Goal: Navigation & Orientation: Understand site structure

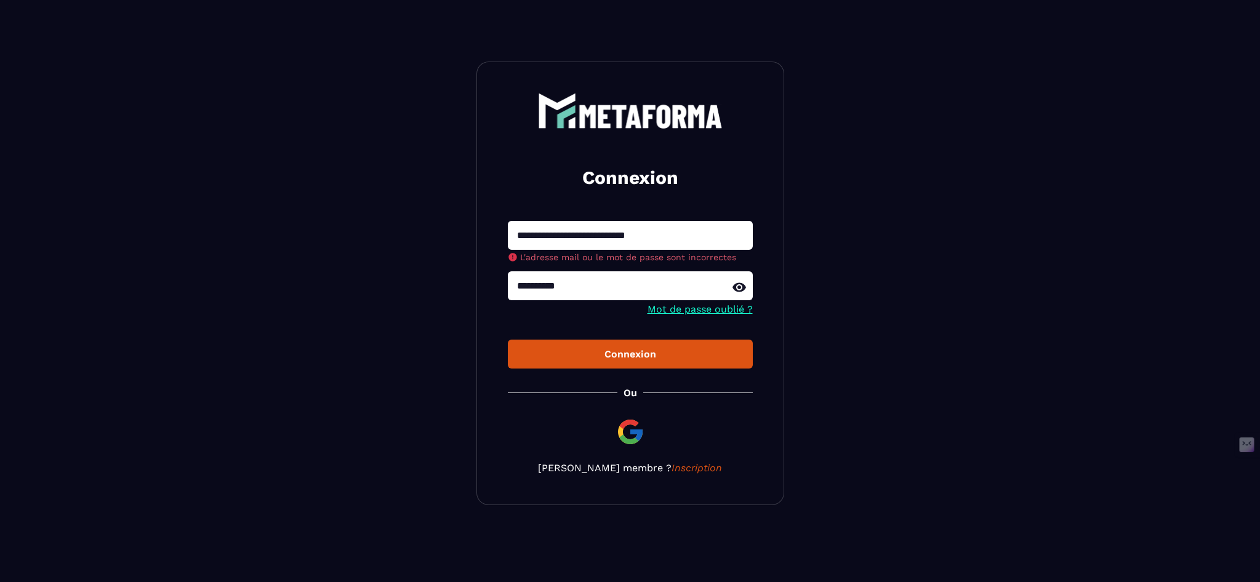
click at [548, 290] on input "**********" at bounding box center [630, 285] width 245 height 29
type input "**********"
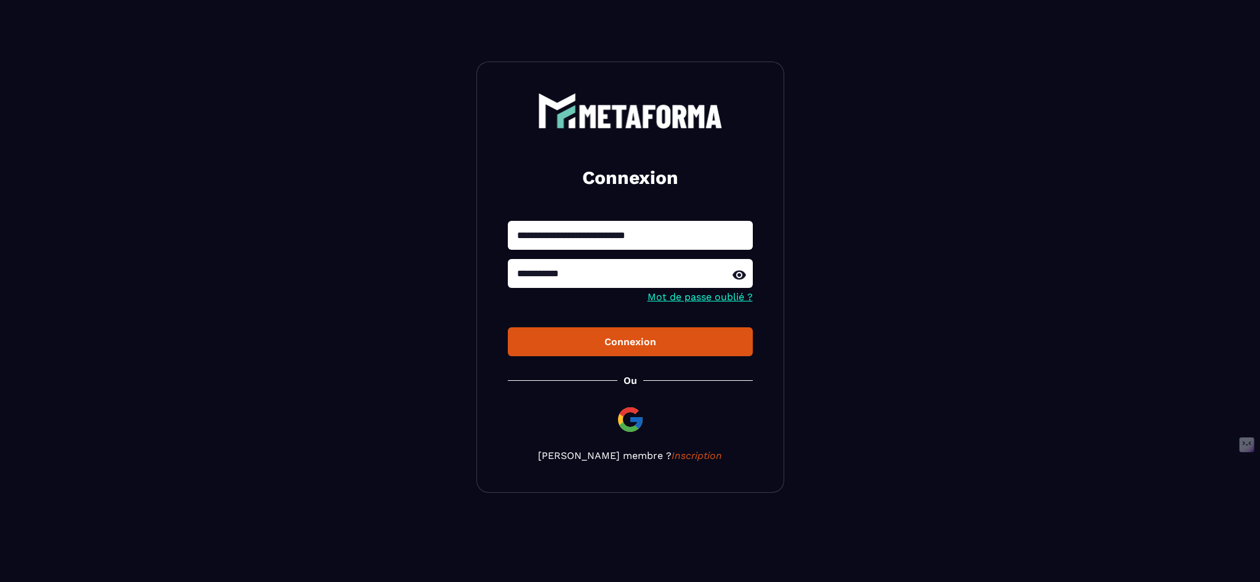
click at [620, 353] on button "Connexion" at bounding box center [630, 341] width 245 height 29
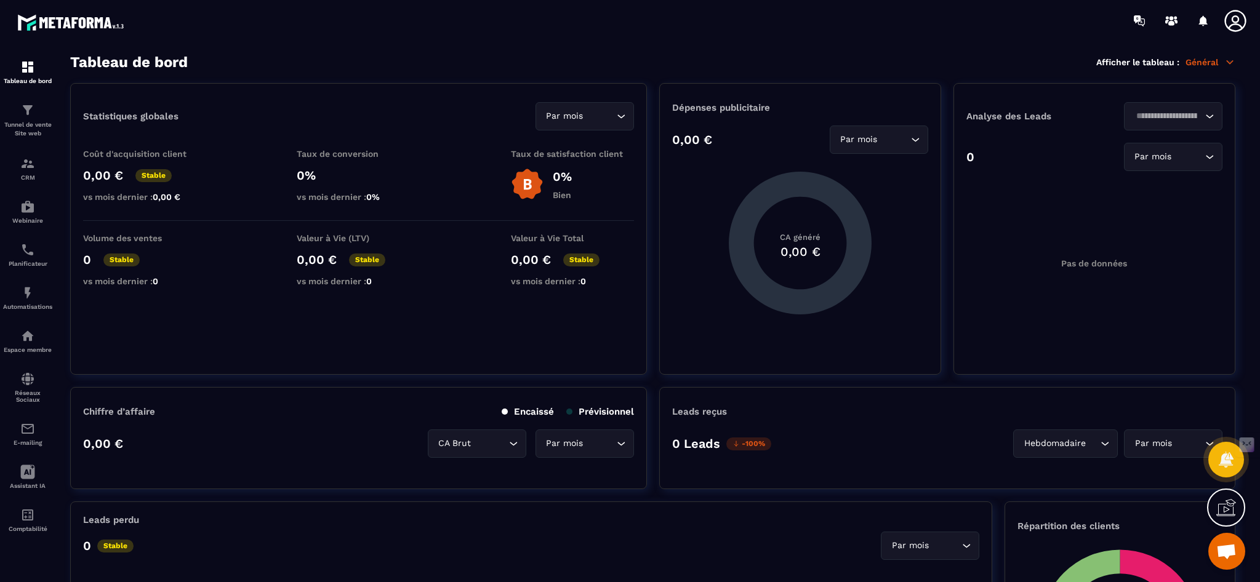
click at [1234, 61] on icon at bounding box center [1229, 62] width 11 height 11
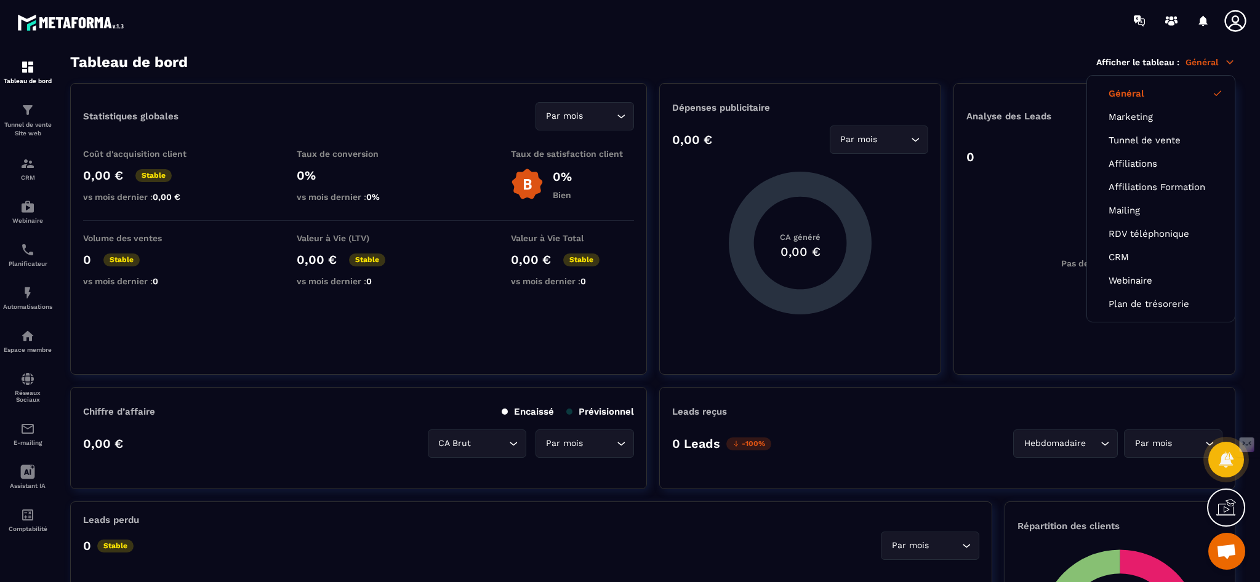
click at [1002, 50] on section "Tableau de bord Tunnel de vente Site web CRM Webinaire Planificateur Automatisa…" at bounding box center [630, 318] width 1260 height 554
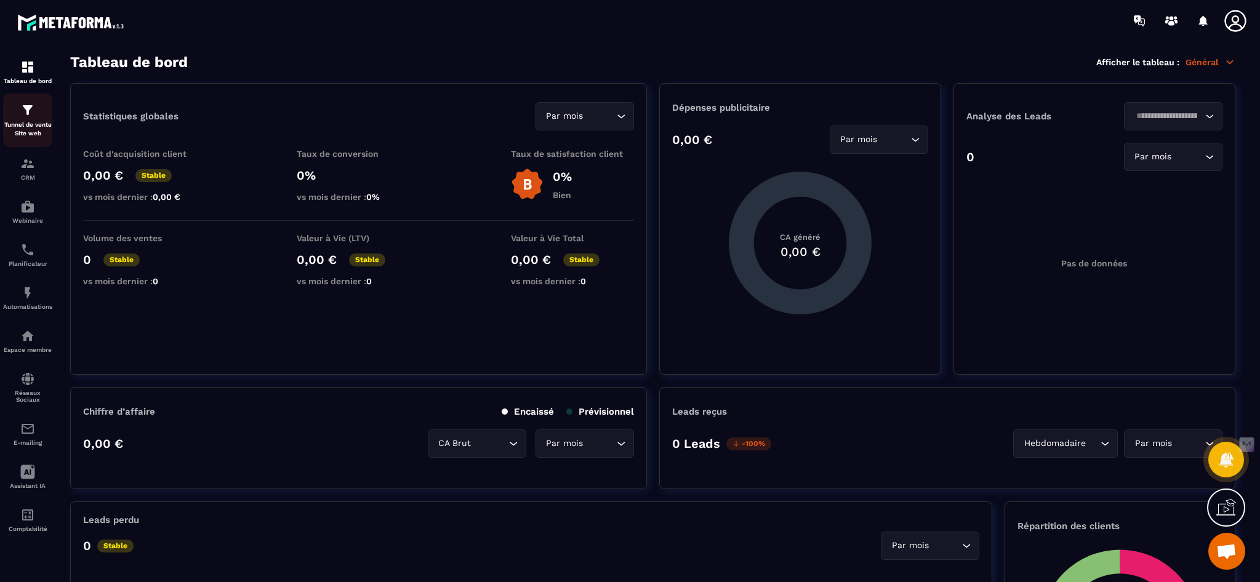
click at [30, 117] on img at bounding box center [27, 110] width 15 height 15
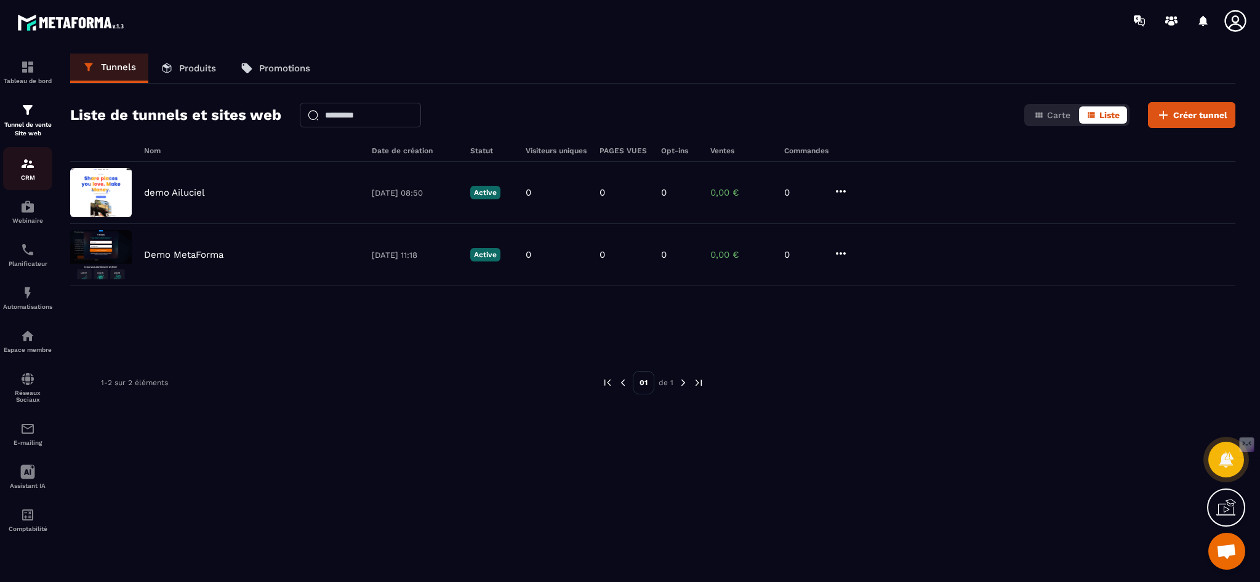
click at [26, 167] on img at bounding box center [27, 163] width 15 height 15
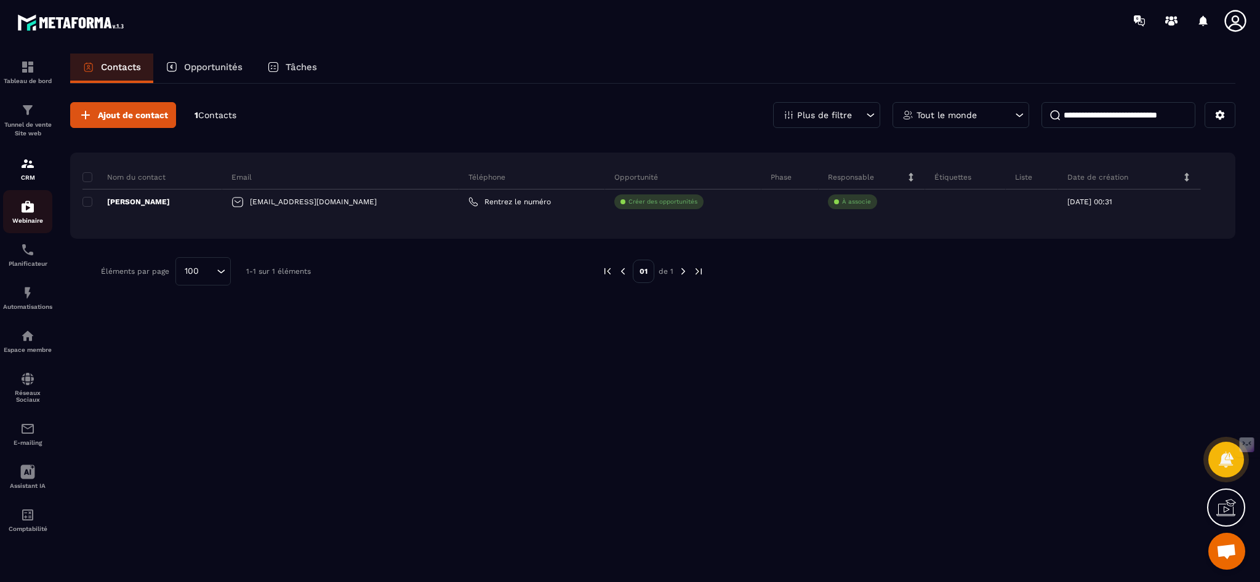
click at [22, 213] on img at bounding box center [27, 206] width 15 height 15
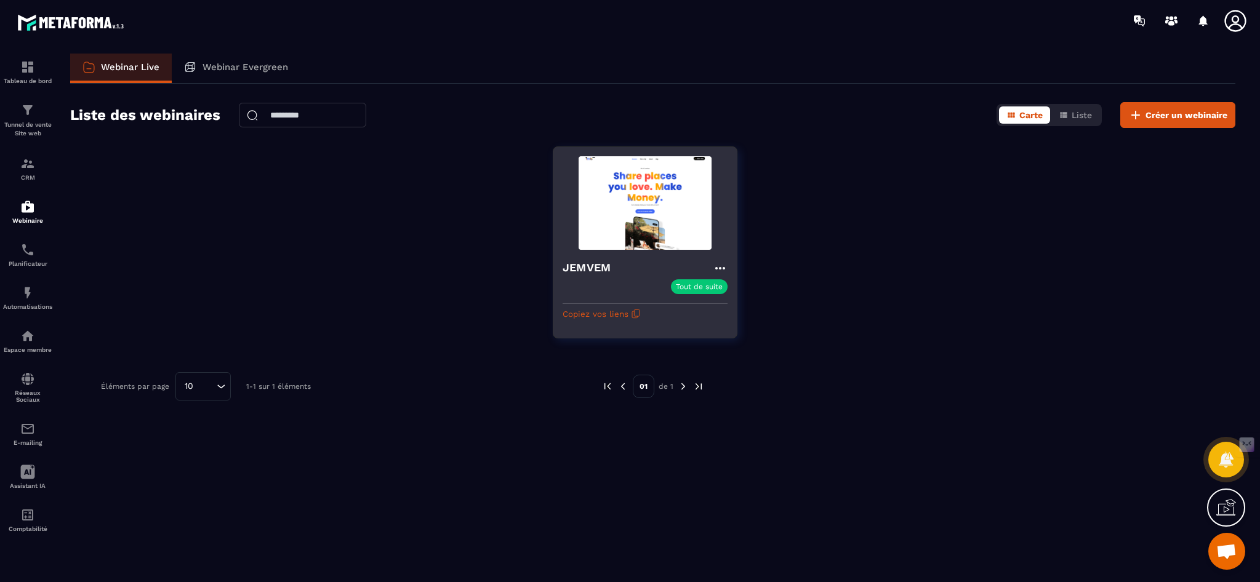
click at [721, 267] on icon at bounding box center [720, 268] width 10 height 2
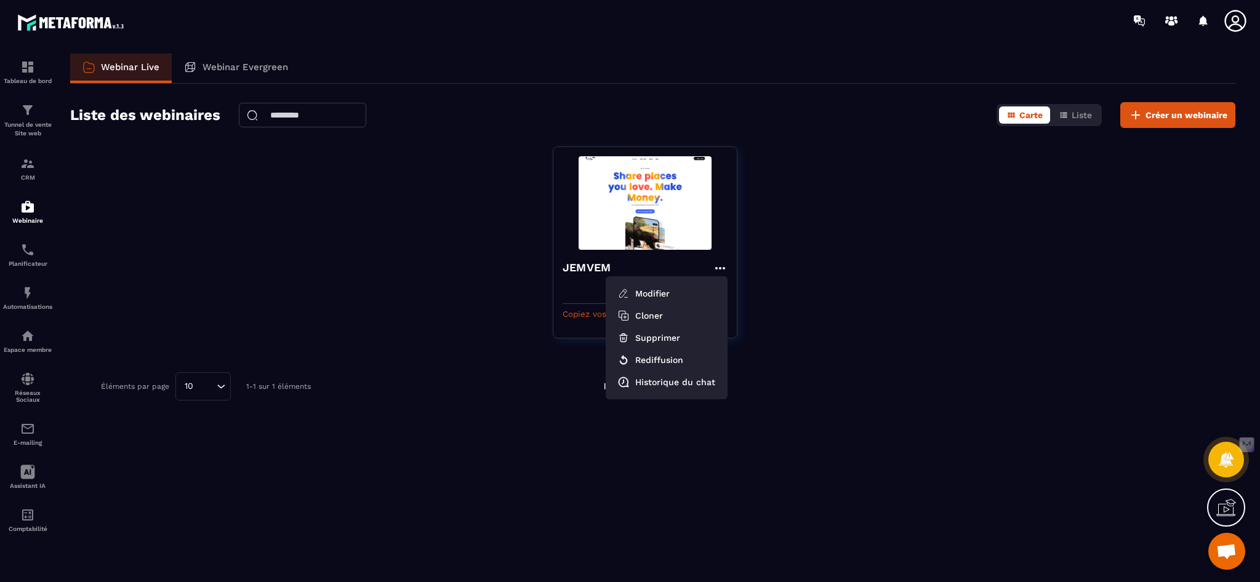
click at [810, 281] on div "JEMVEM Modifier Cloner Supprimer Rediffusion Historique du chat Tout de suite C…" at bounding box center [652, 249] width 1165 height 207
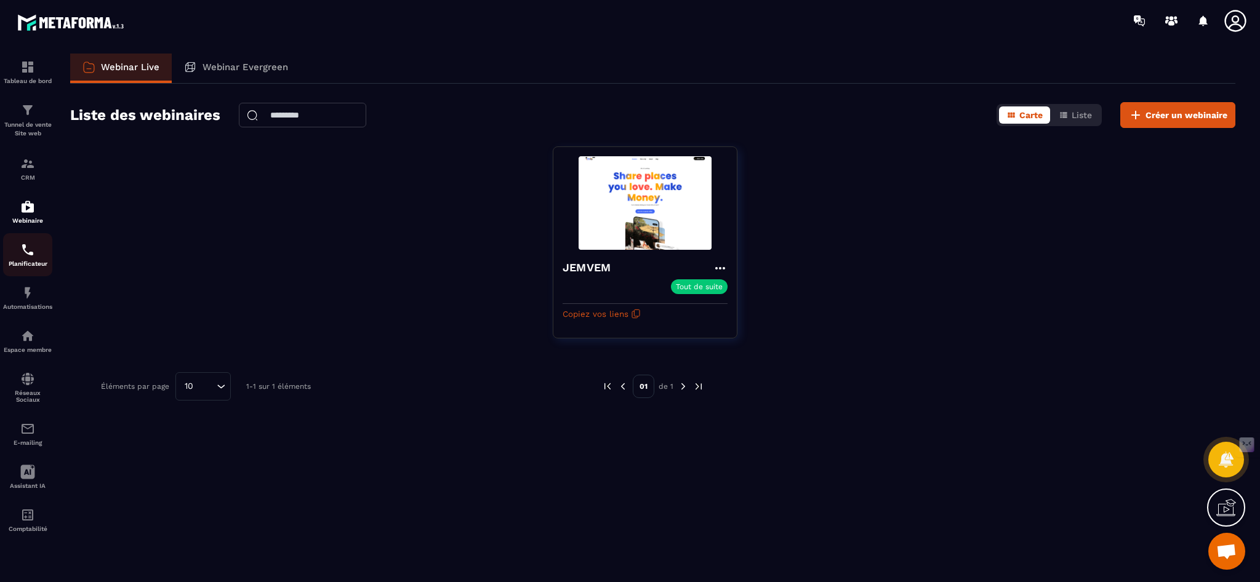
click at [34, 255] on img at bounding box center [27, 249] width 15 height 15
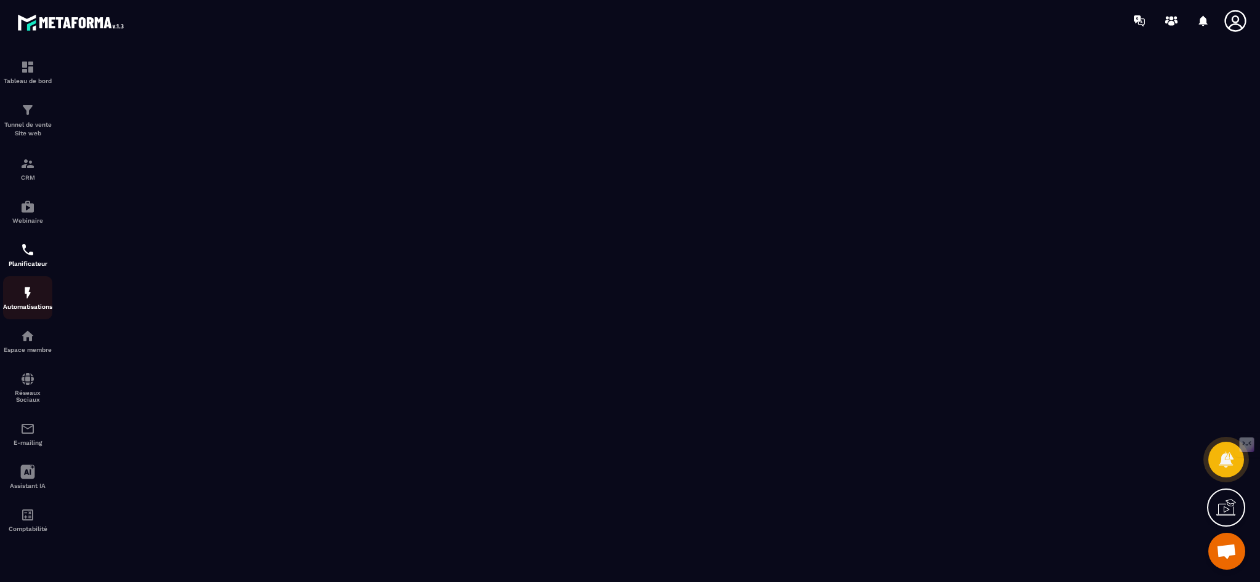
click at [21, 298] on img at bounding box center [27, 293] width 15 height 15
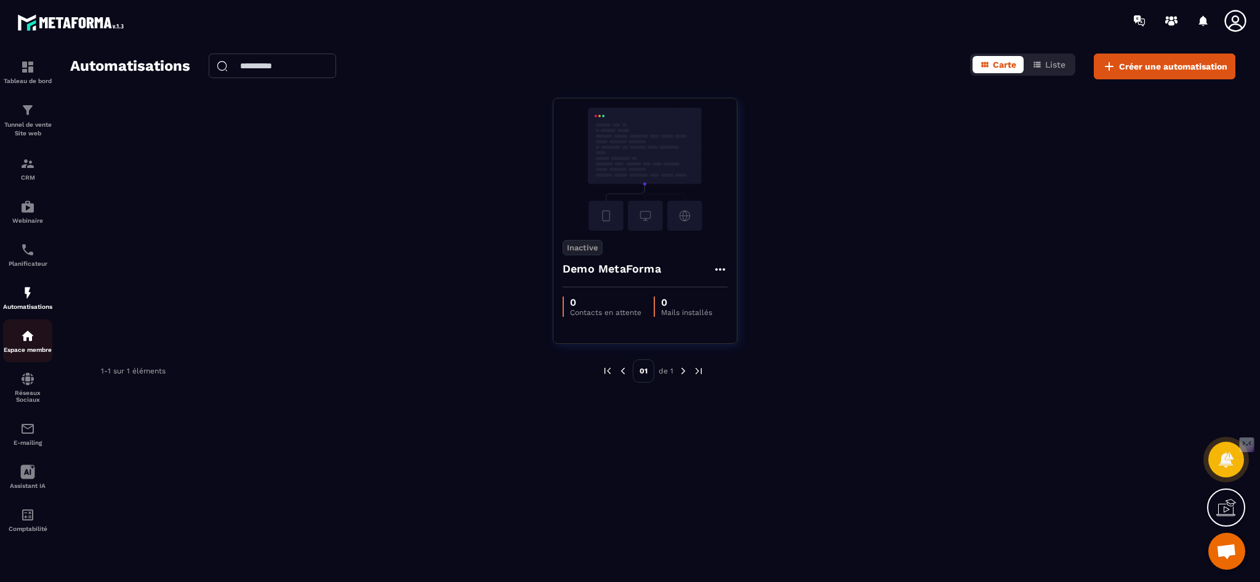
click at [31, 341] on img at bounding box center [27, 336] width 15 height 15
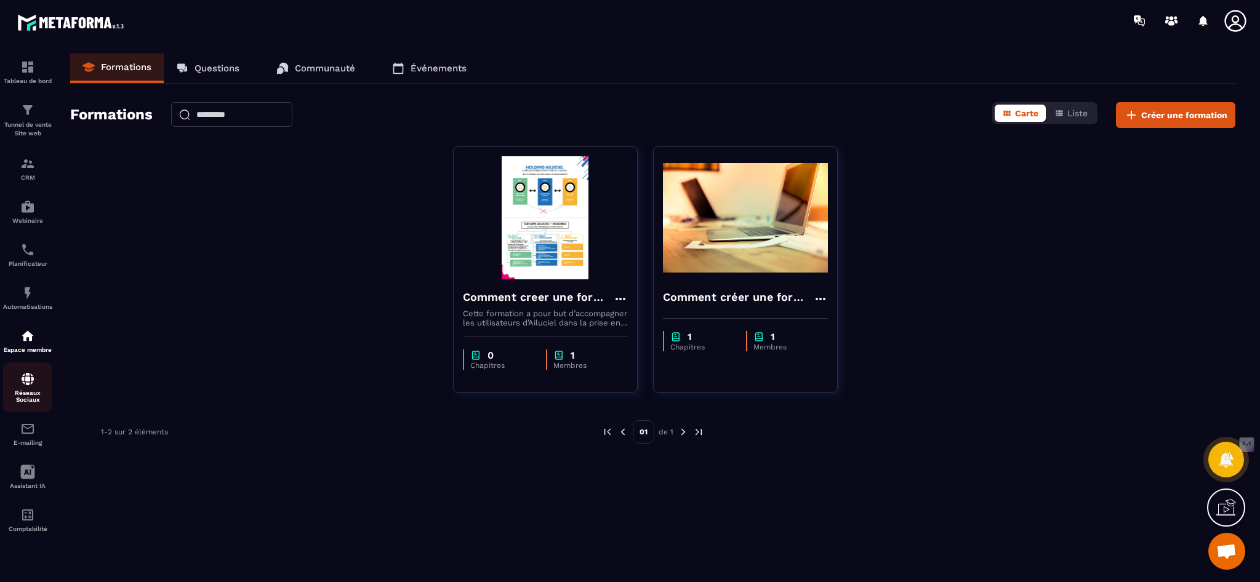
click at [24, 383] on img at bounding box center [27, 379] width 15 height 15
